Goal: Task Accomplishment & Management: Manage account settings

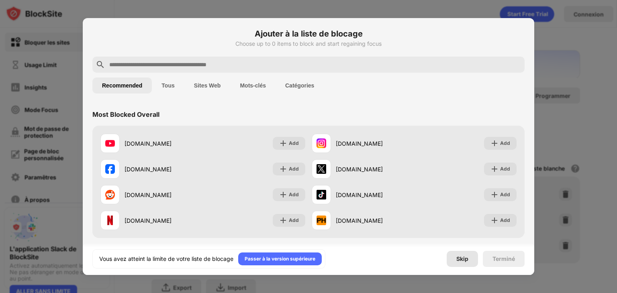
click at [461, 265] on div "Skip" at bounding box center [462, 259] width 31 height 16
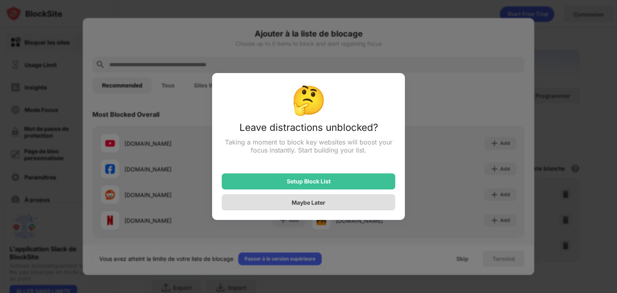
click at [366, 203] on div "Maybe Later" at bounding box center [309, 202] width 174 height 16
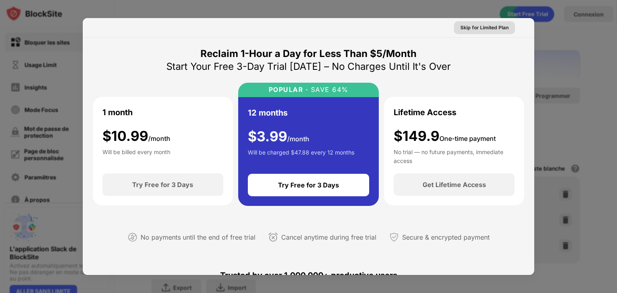
click at [493, 27] on div "Skip for Limited Plan" at bounding box center [484, 28] width 48 height 8
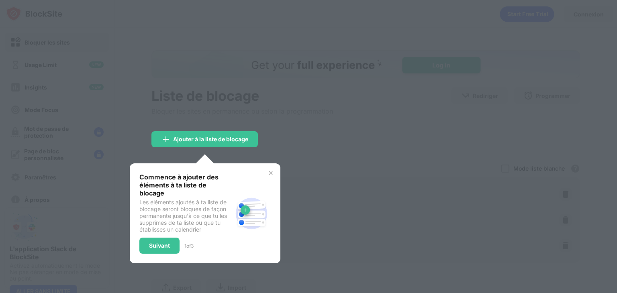
click at [272, 180] on div "Commence à ajouter des éléments à ta liste de blocage Les éléments ajoutés à ta…" at bounding box center [205, 214] width 151 height 100
click at [268, 172] on img at bounding box center [271, 173] width 6 height 6
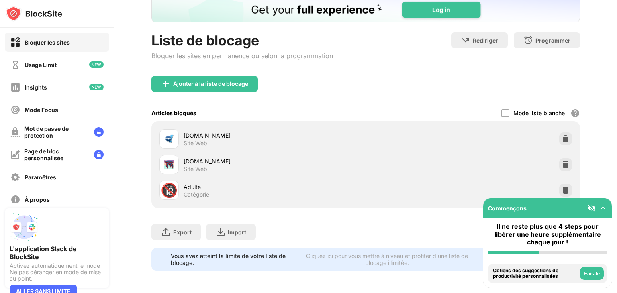
scroll to position [61, 0]
click at [562, 186] on img at bounding box center [566, 190] width 8 height 8
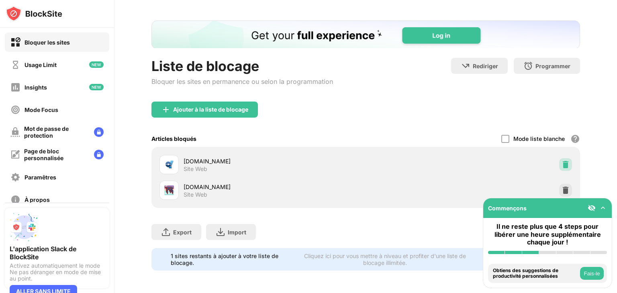
click at [562, 161] on img at bounding box center [566, 165] width 8 height 8
